Goal: Book appointment/travel/reservation

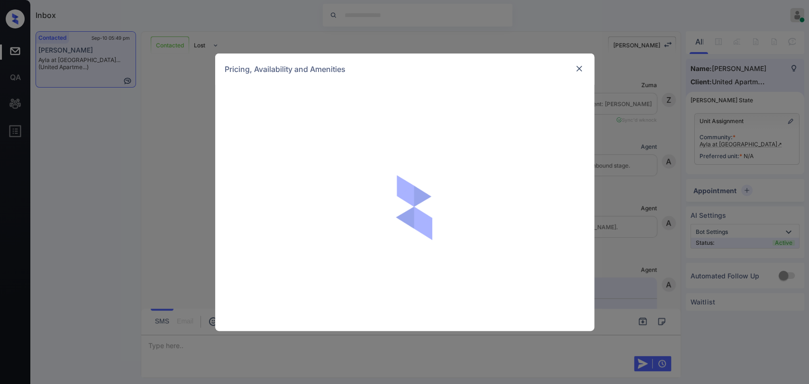
scroll to position [894, 0]
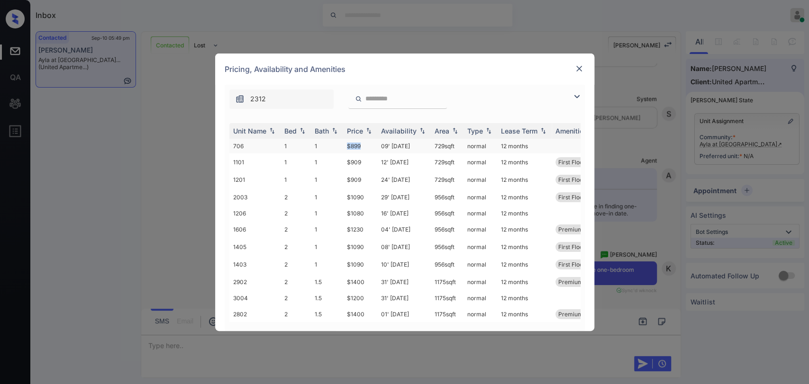
drag, startPoint x: 361, startPoint y: 146, endPoint x: 375, endPoint y: 144, distance: 14.4
click at [375, 144] on td "$899" at bounding box center [360, 146] width 34 height 15
copy td "$899"
click at [573, 73] on div "Pricing, Availability and Amenities" at bounding box center [404, 69] width 379 height 31
click at [579, 65] on img at bounding box center [579, 68] width 9 height 9
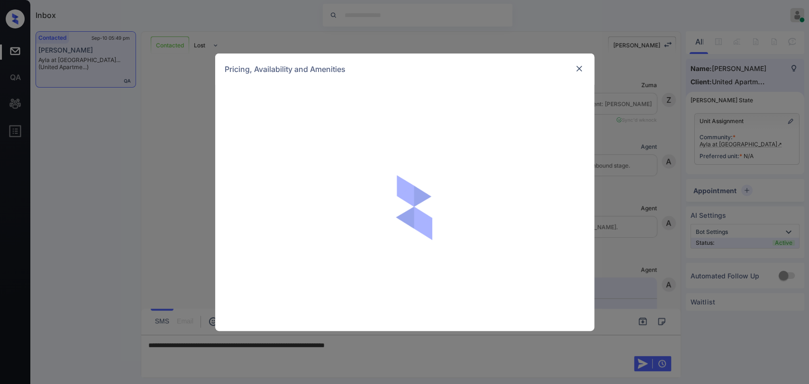
scroll to position [894, 0]
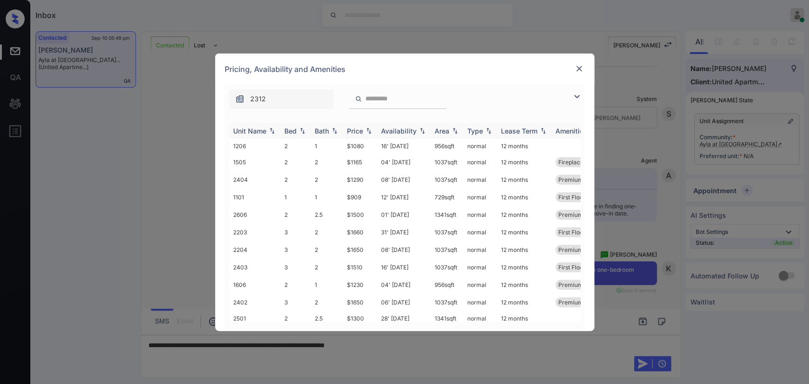
click at [292, 128] on div "Bed" at bounding box center [290, 131] width 12 height 8
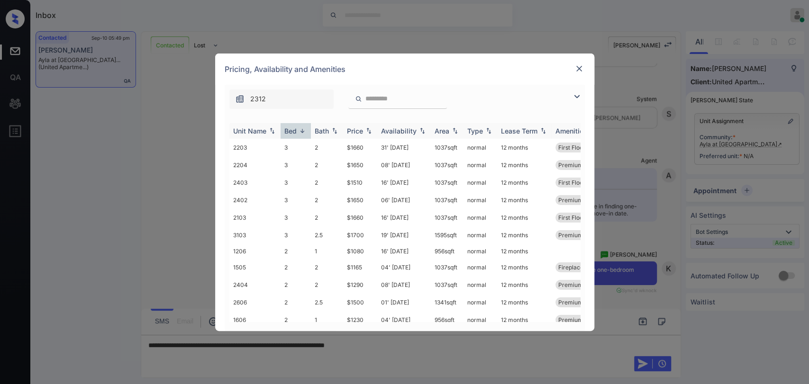
click at [292, 127] on div "Bed" at bounding box center [290, 131] width 12 height 8
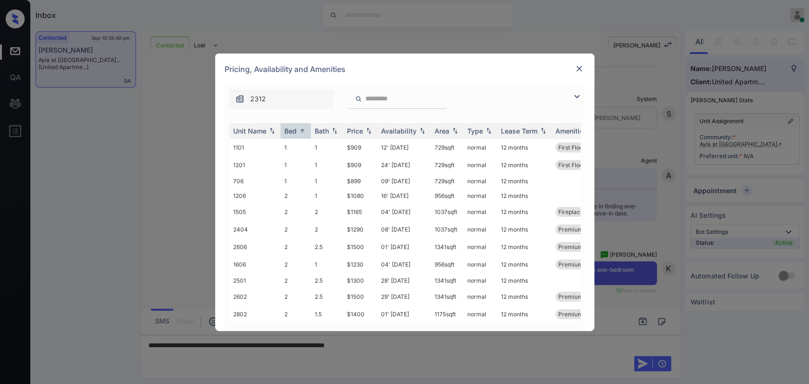
click at [580, 65] on img at bounding box center [579, 68] width 9 height 9
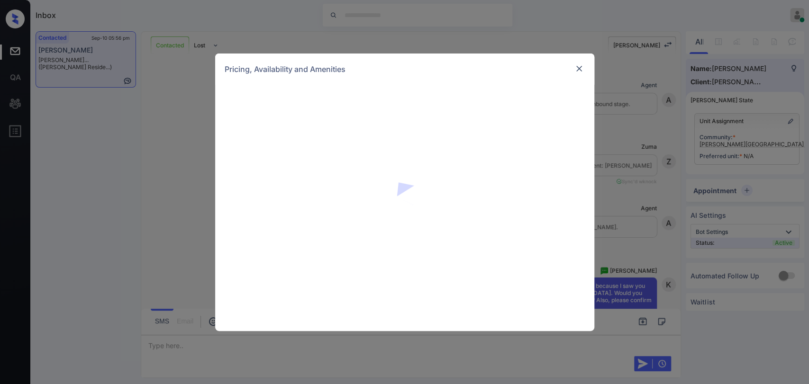
scroll to position [1138, 0]
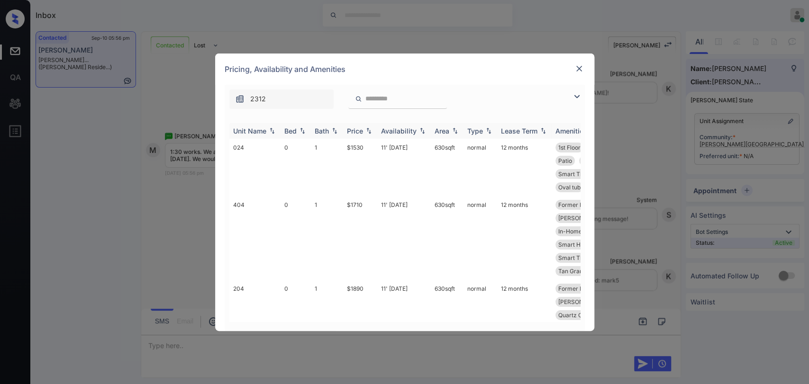
click at [294, 130] on div "Bed" at bounding box center [290, 131] width 12 height 8
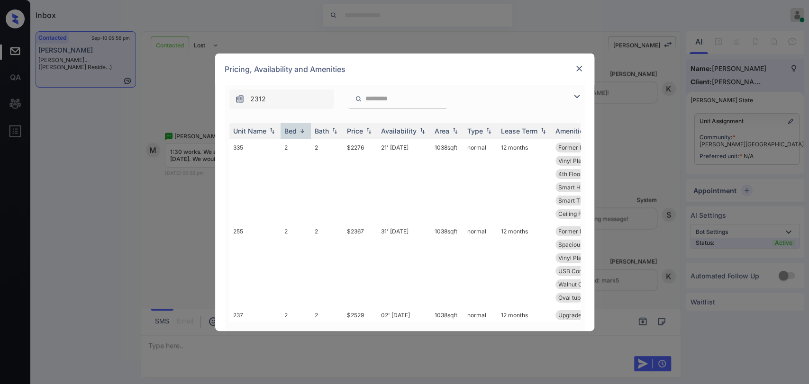
click at [182, 164] on div "**********" at bounding box center [404, 192] width 809 height 384
click at [575, 73] on img at bounding box center [579, 68] width 9 height 9
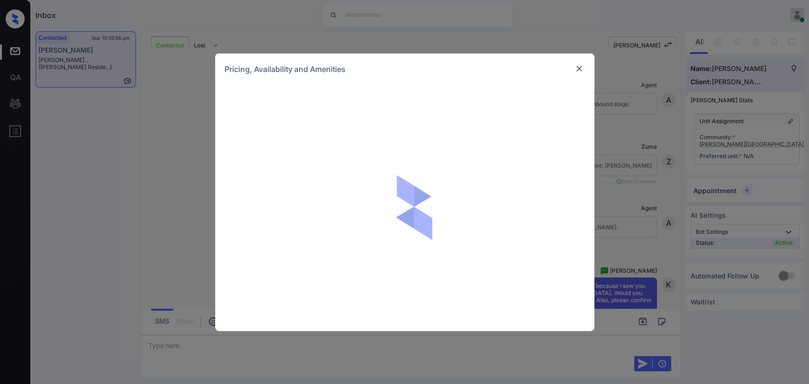
scroll to position [1402, 0]
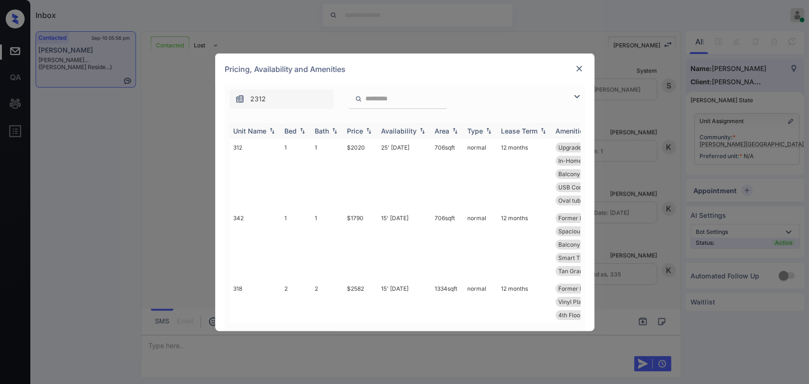
click at [296, 130] on div "Bed" at bounding box center [290, 131] width 12 height 8
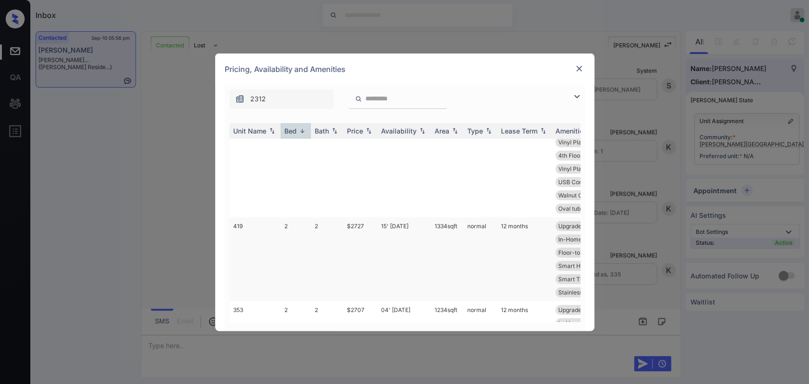
scroll to position [0, 0]
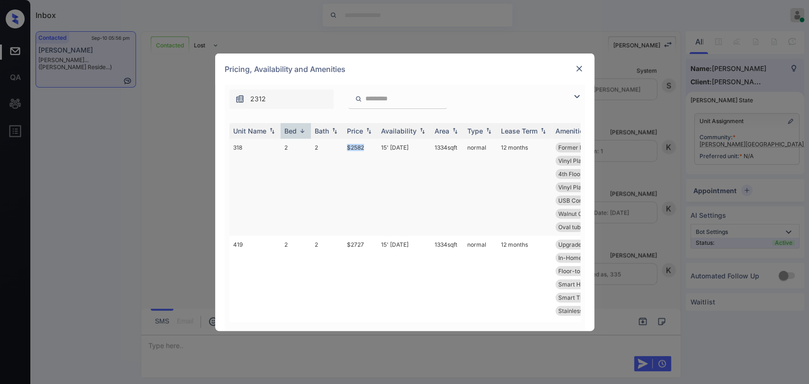
drag, startPoint x: 346, startPoint y: 146, endPoint x: 375, endPoint y: 145, distance: 29.9
click at [375, 145] on tr "318 2 2 $2582 15' Nov 25 1334 sqft normal 12 months Former Mgmt Ren... Upgraded…" at bounding box center [476, 187] width 495 height 97
copy tr "$2582"
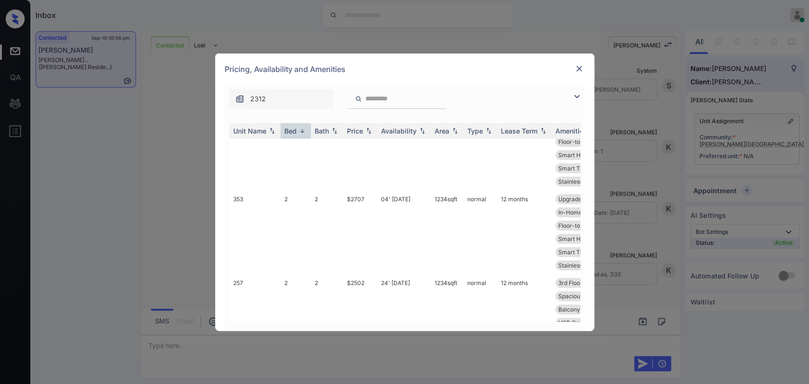
scroll to position [210, 0]
drag, startPoint x: 346, startPoint y: 201, endPoint x: 379, endPoint y: 202, distance: 33.7
click at [379, 202] on tr "257 2 2 $2502 24' Oct 25 1234 sqft normal 12 months 3rd Floor Upgraded Applia..…" at bounding box center [476, 235] width 495 height 84
copy td "$2502"
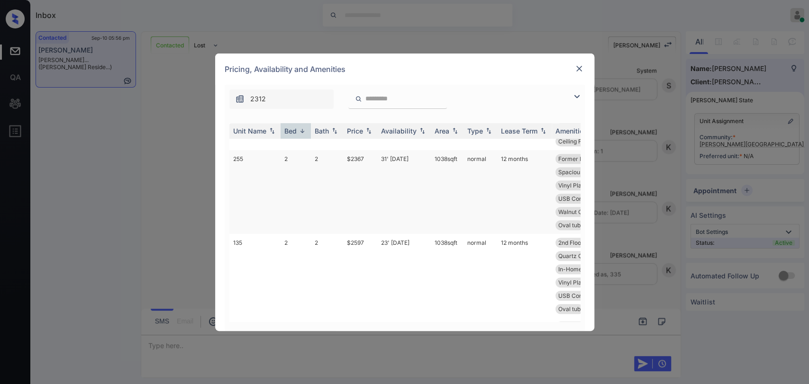
scroll to position [421, 0]
drag, startPoint x: 342, startPoint y: 159, endPoint x: 369, endPoint y: 159, distance: 27.0
click at [369, 159] on tr "255 2 2 $2367 31' Oct 25 1038 sqft normal 12 months Former Mgmt Ren... 3rd Floo…" at bounding box center [476, 193] width 495 height 84
copy tr "$2367"
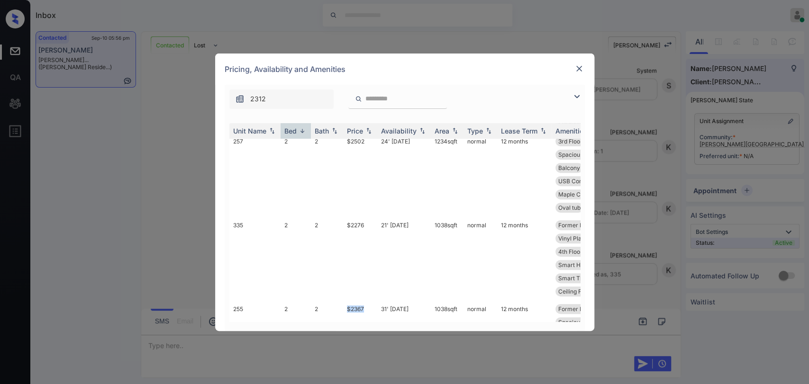
scroll to position [210, 0]
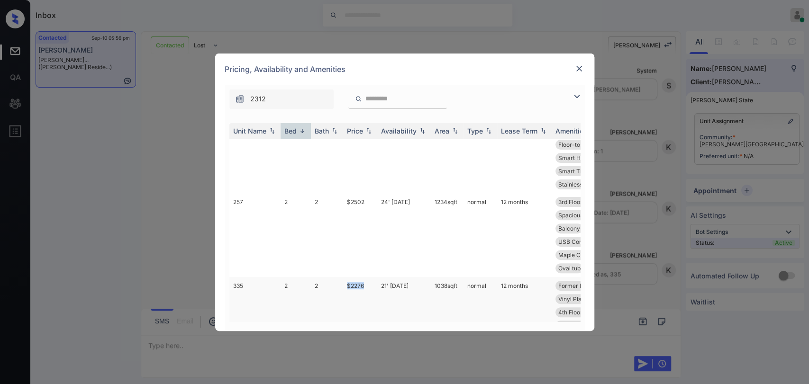
drag, startPoint x: 352, startPoint y: 283, endPoint x: 374, endPoint y: 283, distance: 21.3
click at [374, 284] on td "$2276" at bounding box center [360, 319] width 34 height 84
copy td "$2276"
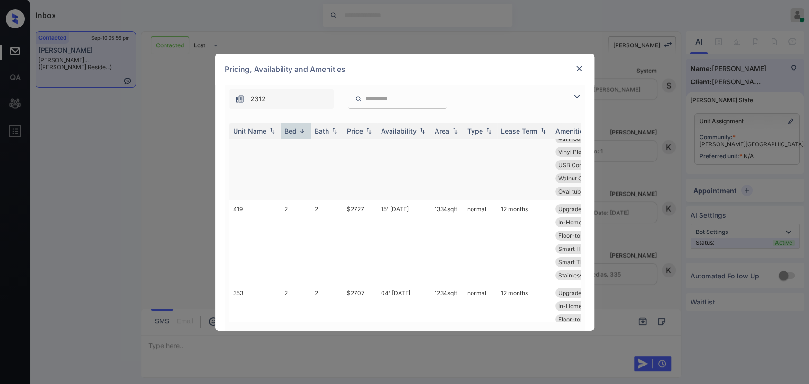
scroll to position [0, 0]
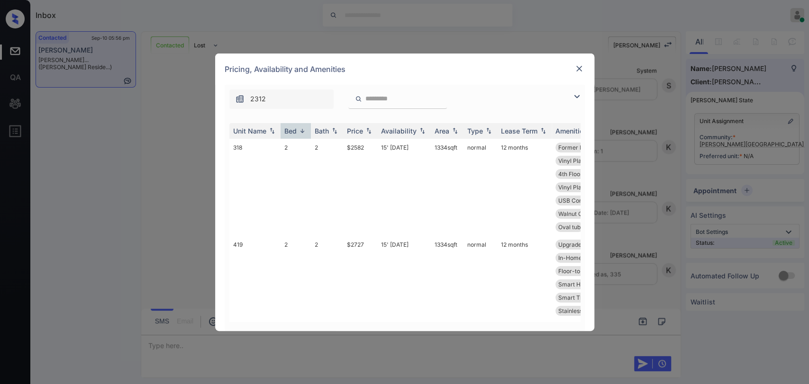
click at [576, 64] on img at bounding box center [579, 68] width 9 height 9
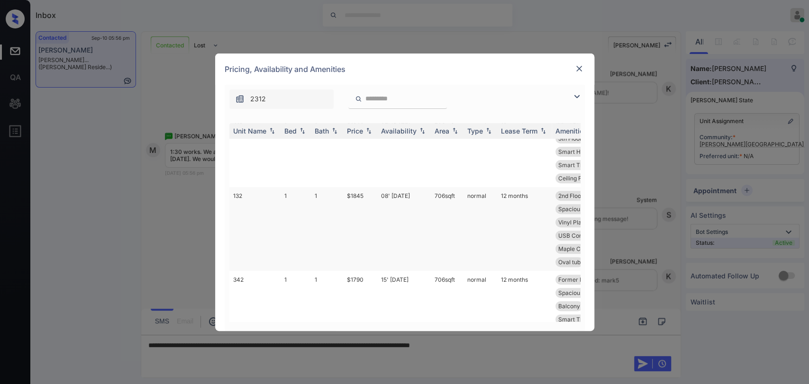
scroll to position [316, 0]
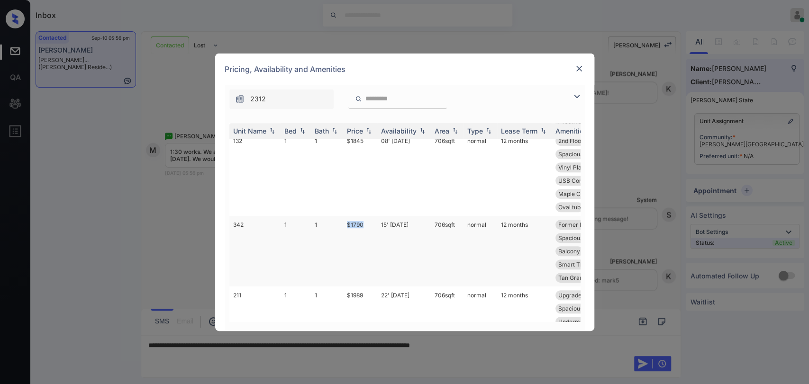
drag, startPoint x: 345, startPoint y: 210, endPoint x: 374, endPoint y: 208, distance: 29.9
click at [375, 216] on td "$1790" at bounding box center [360, 251] width 34 height 71
copy td "$1790"
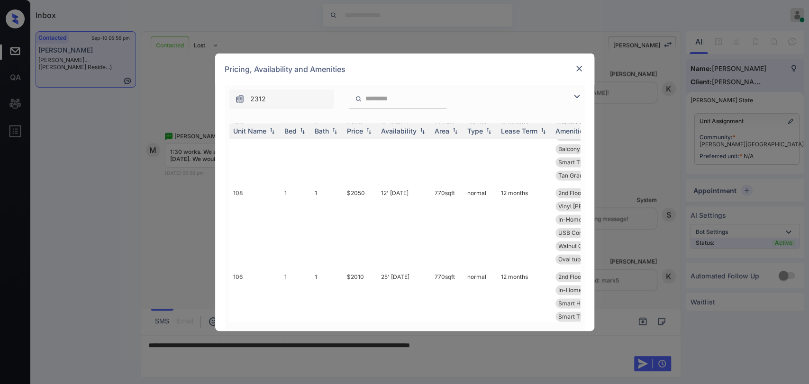
scroll to position [1106, 0]
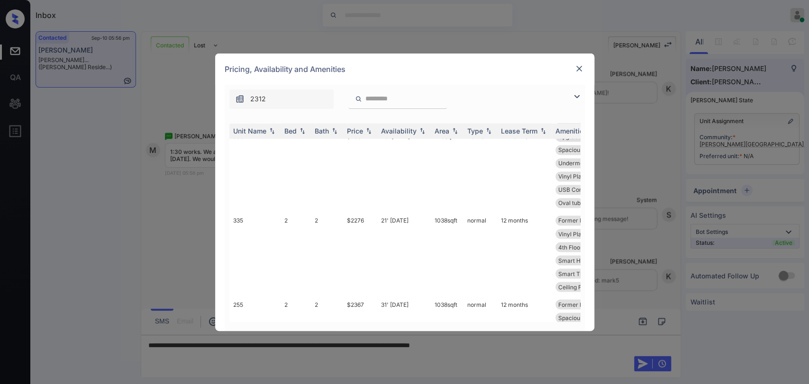
click at [577, 71] on img at bounding box center [579, 68] width 9 height 9
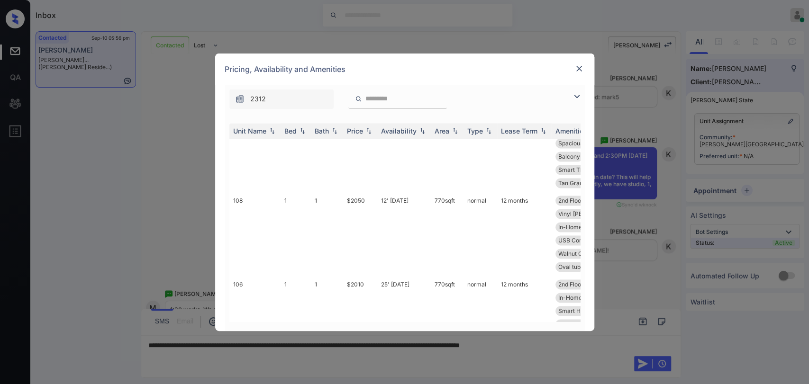
scroll to position [1158, 0]
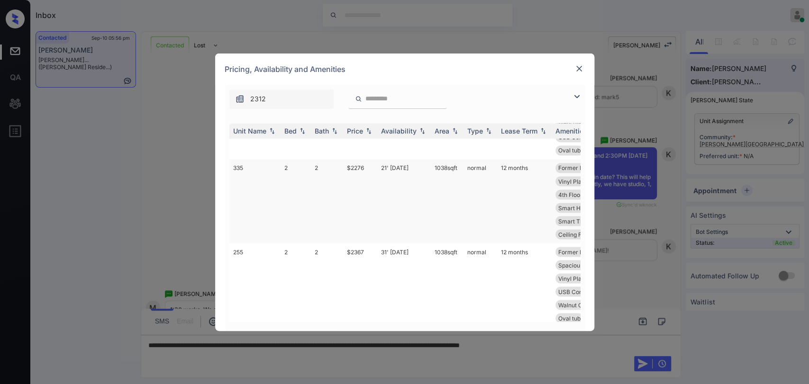
click at [352, 159] on td "$2276" at bounding box center [360, 201] width 34 height 84
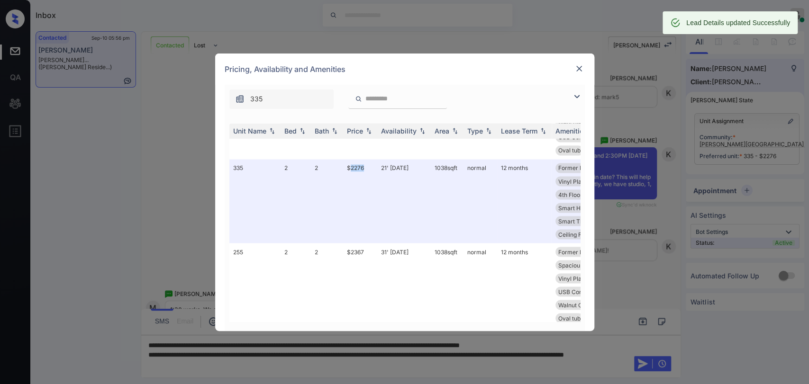
click at [579, 67] on img at bounding box center [579, 68] width 9 height 9
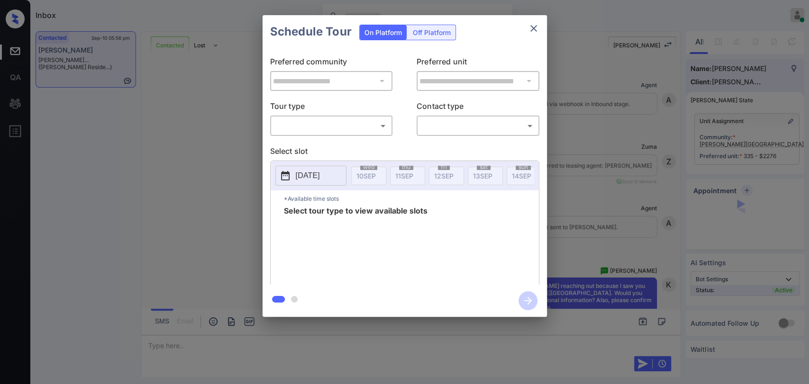
scroll to position [990, 0]
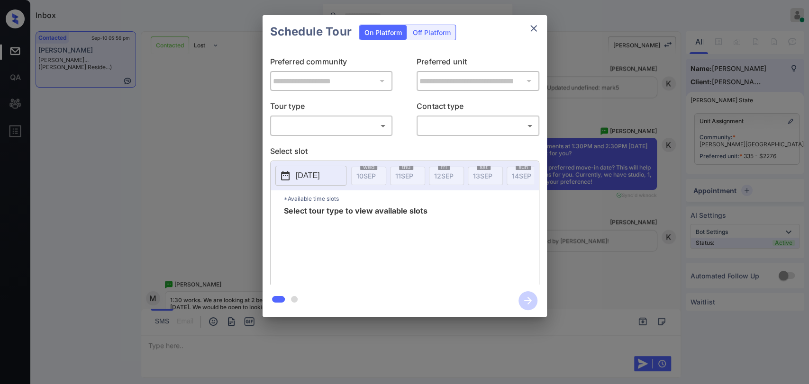
click at [306, 116] on div "​ ​" at bounding box center [331, 126] width 123 height 20
click at [304, 122] on body "Inbox [PERSON_NAME] [PERSON_NAME] Online Set yourself offline Set yourself on b…" at bounding box center [404, 192] width 809 height 384
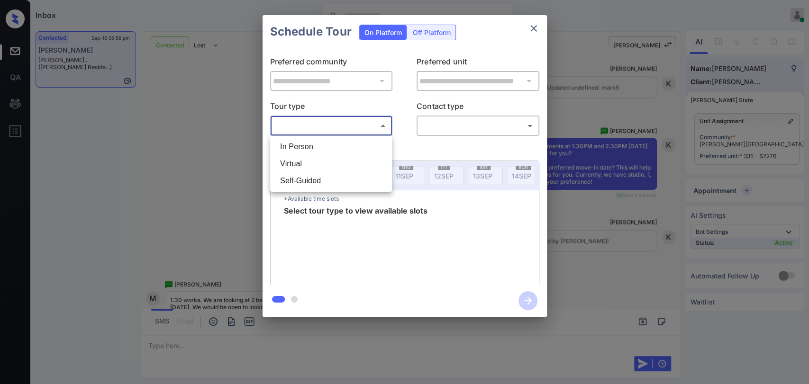
click at [305, 143] on li "In Person" at bounding box center [331, 146] width 117 height 17
type input "********"
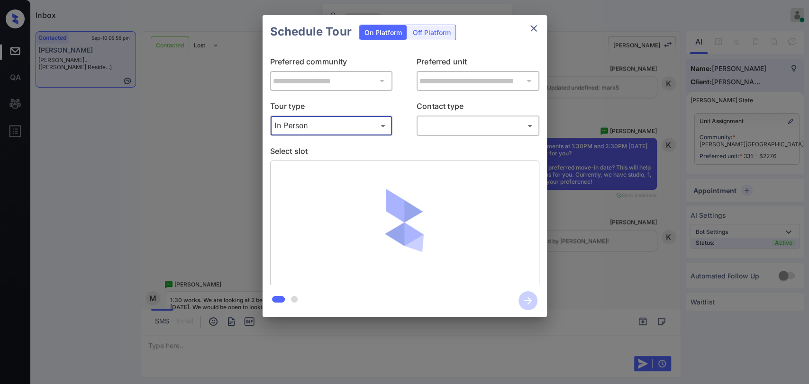
click at [473, 129] on body "Inbox [PERSON_NAME] [PERSON_NAME] Online Set yourself offline Set yourself on b…" at bounding box center [404, 192] width 809 height 384
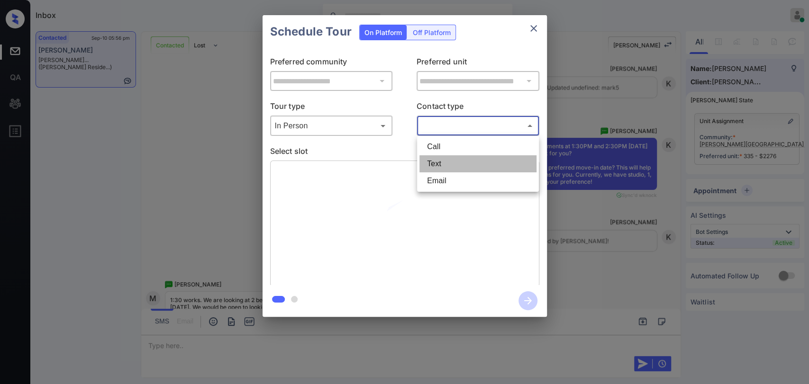
click at [454, 161] on li "Text" at bounding box center [478, 163] width 117 height 17
type input "****"
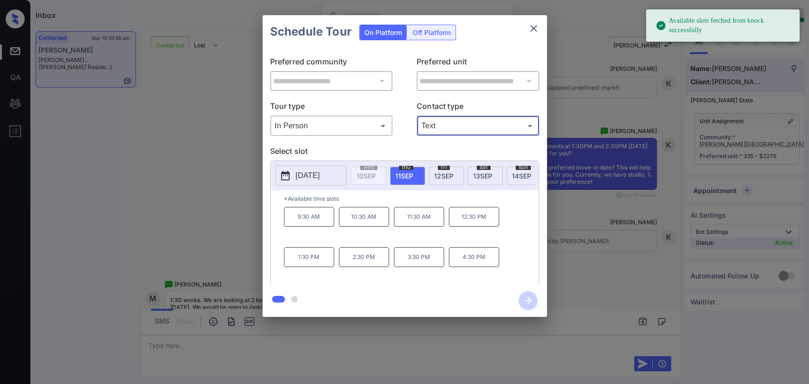
click at [486, 173] on span "[DATE]" at bounding box center [482, 176] width 19 height 8
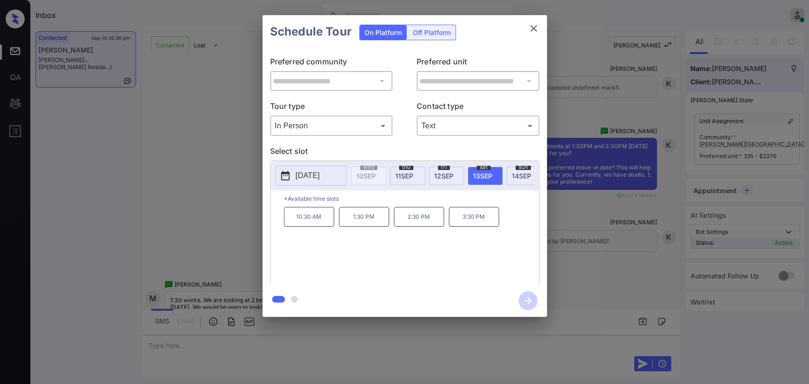
click at [368, 223] on p "1:30 PM" at bounding box center [364, 217] width 50 height 20
click at [530, 300] on icon "button" at bounding box center [528, 301] width 19 height 19
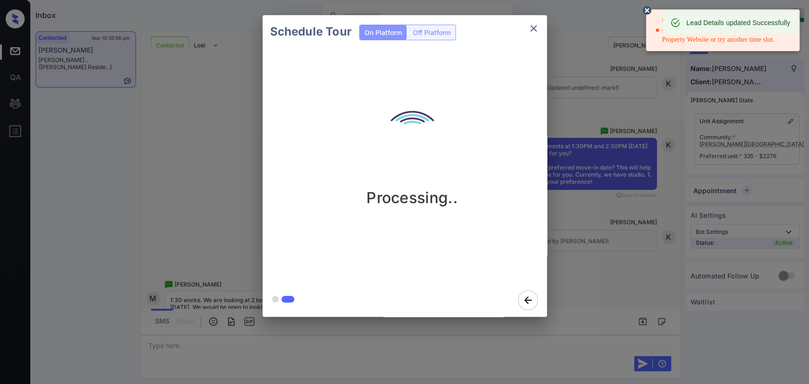
click at [648, 9] on icon at bounding box center [647, 10] width 9 height 9
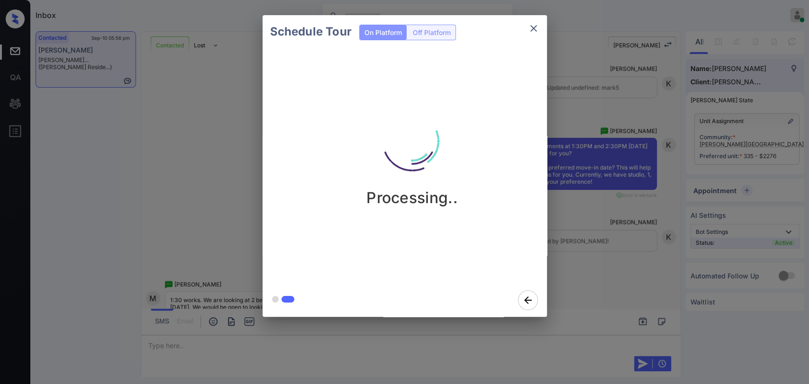
click at [534, 28] on icon "close" at bounding box center [533, 28] width 7 height 7
